Goal: Information Seeking & Learning: Learn about a topic

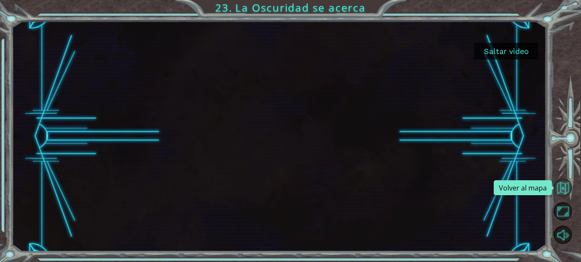
click at [569, 191] on button "Volver al mapa" at bounding box center [563, 187] width 18 height 18
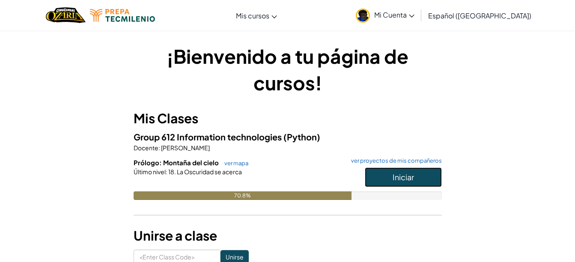
click at [408, 176] on span "Iniciar" at bounding box center [402, 177] width 21 height 10
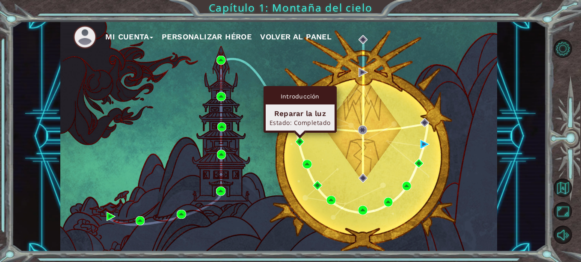
click at [300, 133] on div "Introducción Reparar la [PERSON_NAME] Estado: Completado" at bounding box center [300, 109] width 73 height 47
